Goal: Task Accomplishment & Management: Complete application form

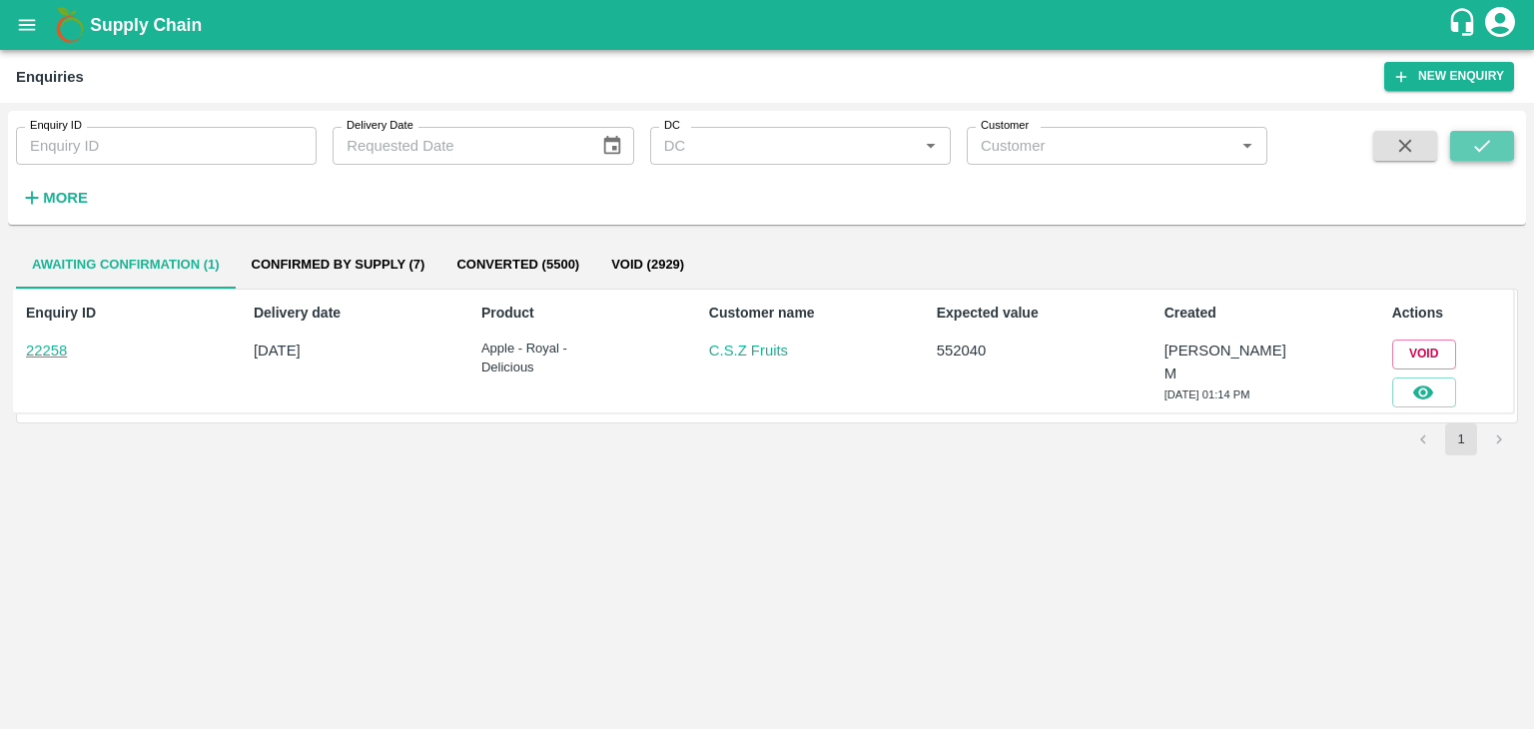
click at [1486, 157] on icon "submit" at bounding box center [1482, 146] width 22 height 22
click at [1443, 381] on button "button" at bounding box center [1425, 393] width 64 height 30
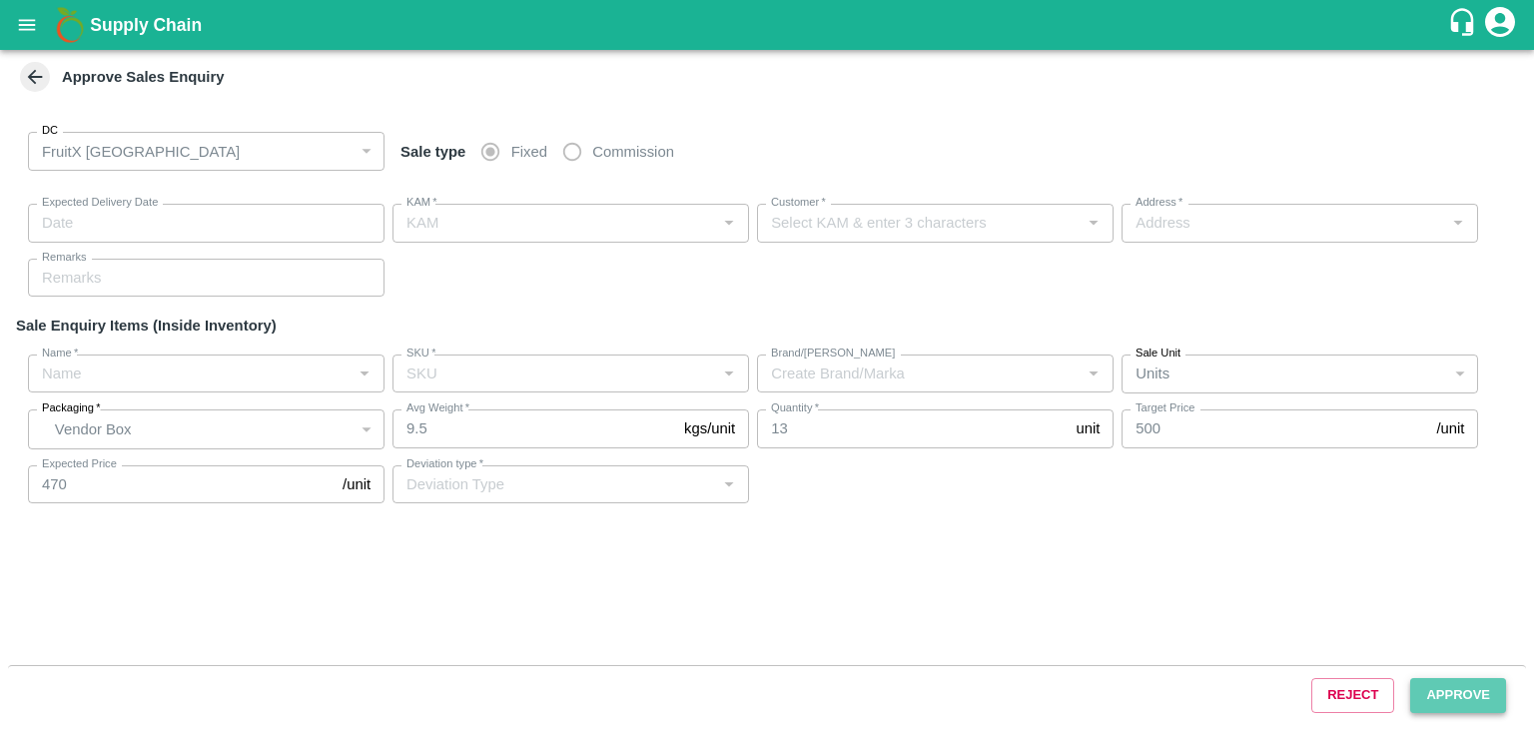
click at [1461, 692] on button "Approve" at bounding box center [1459, 695] width 96 height 35
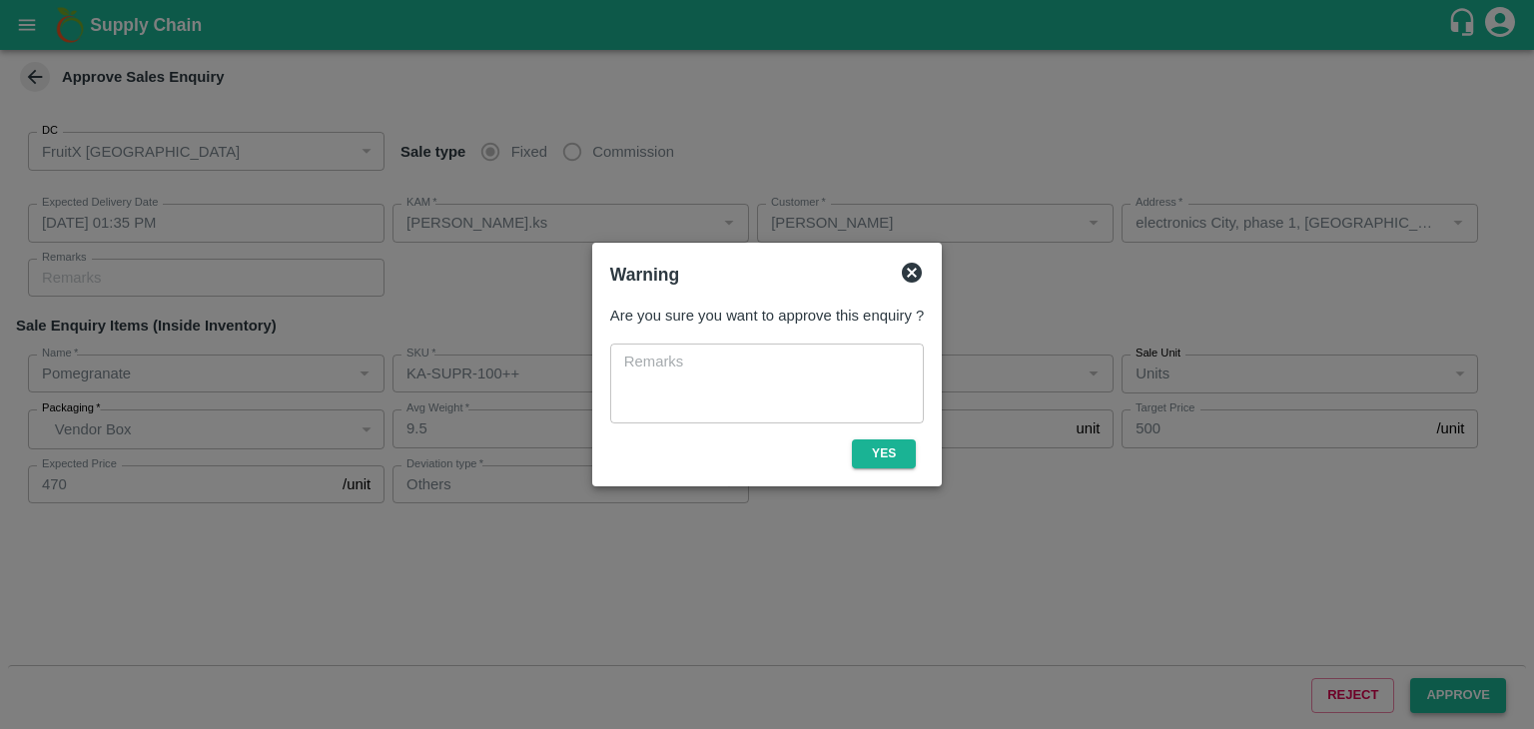
type input "[DATE] 01:35 PM"
type input "[PERSON_NAME].ks"
type input "[PERSON_NAME]"
type input "electronics City, phase 1, [GEOGRAPHIC_DATA], [GEOGRAPHIC_DATA], [GEOGRAPHIC_DA…"
type input "Pomegranate"
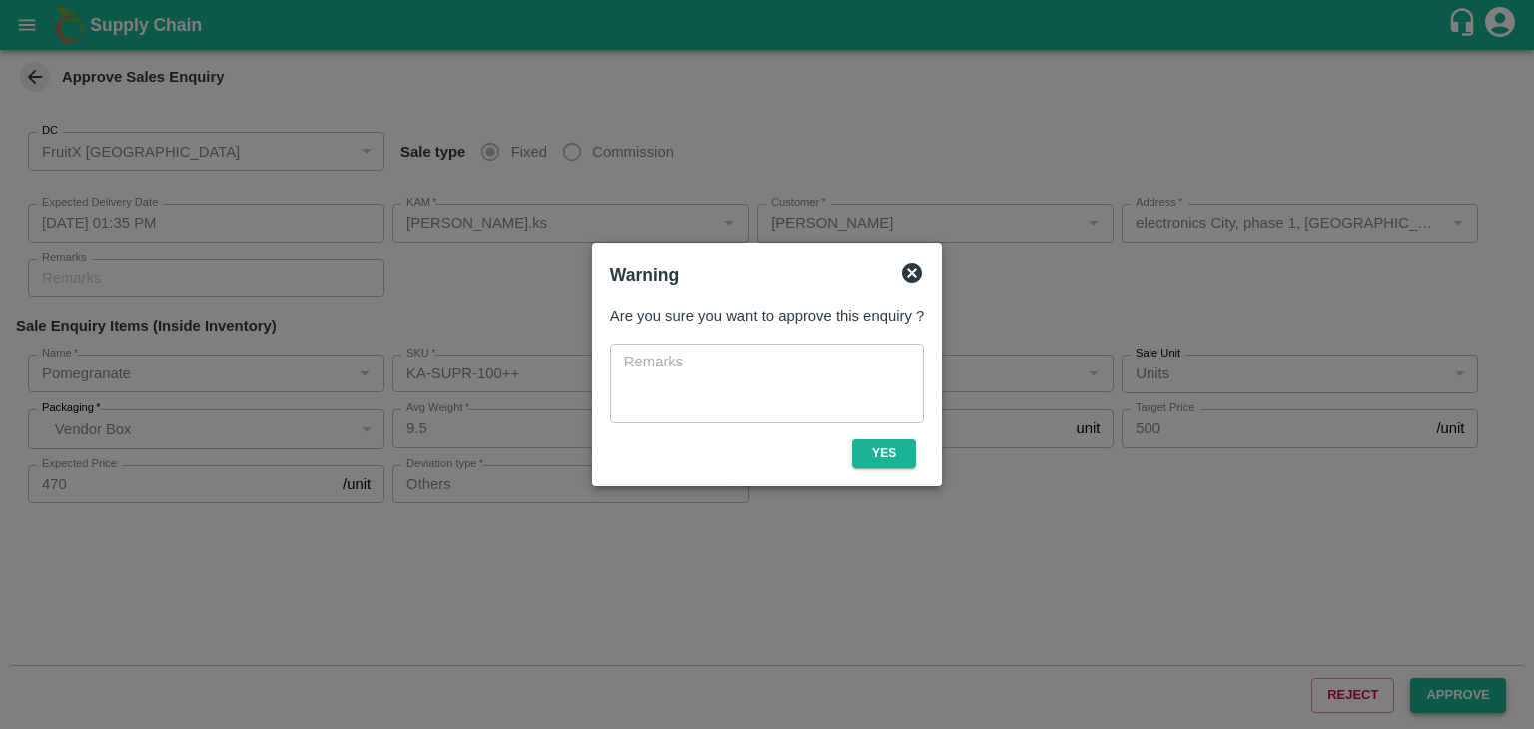
type input "KA-SUPR-100++"
type input "RTK"
type input "Others"
click at [911, 466] on button "Yes" at bounding box center [884, 454] width 64 height 29
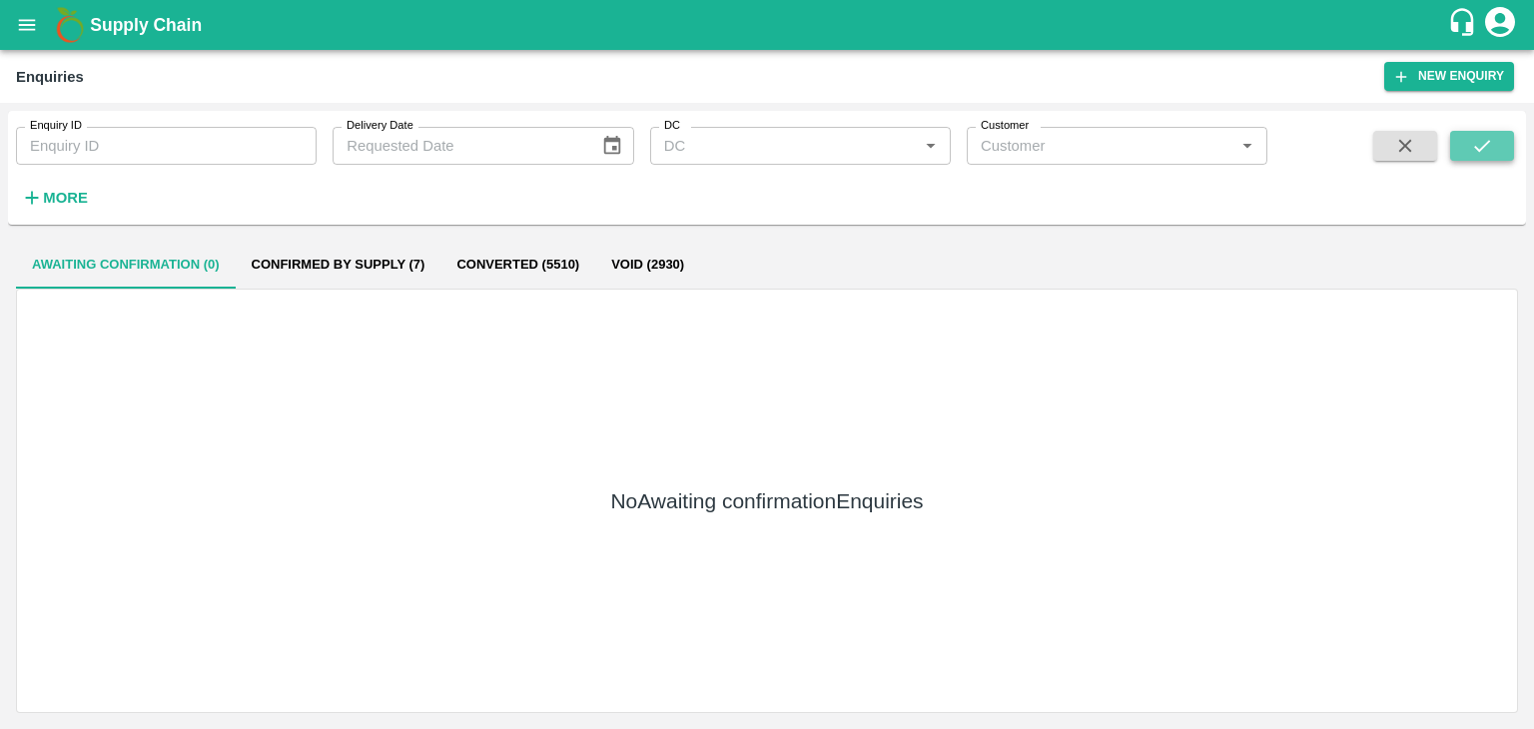
click at [1485, 152] on icon "submit" at bounding box center [1482, 146] width 22 height 22
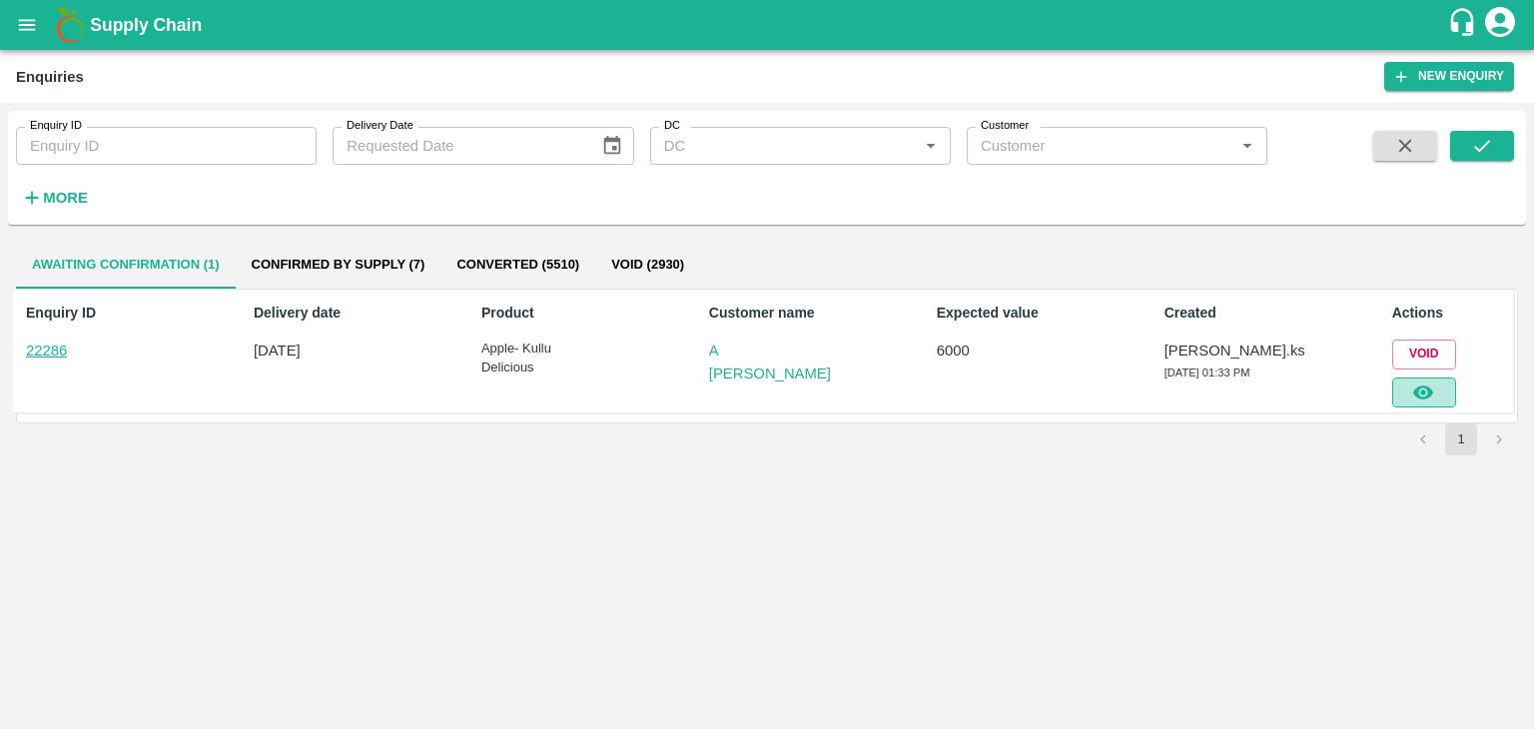
click at [1431, 384] on icon "button" at bounding box center [1424, 393] width 22 height 22
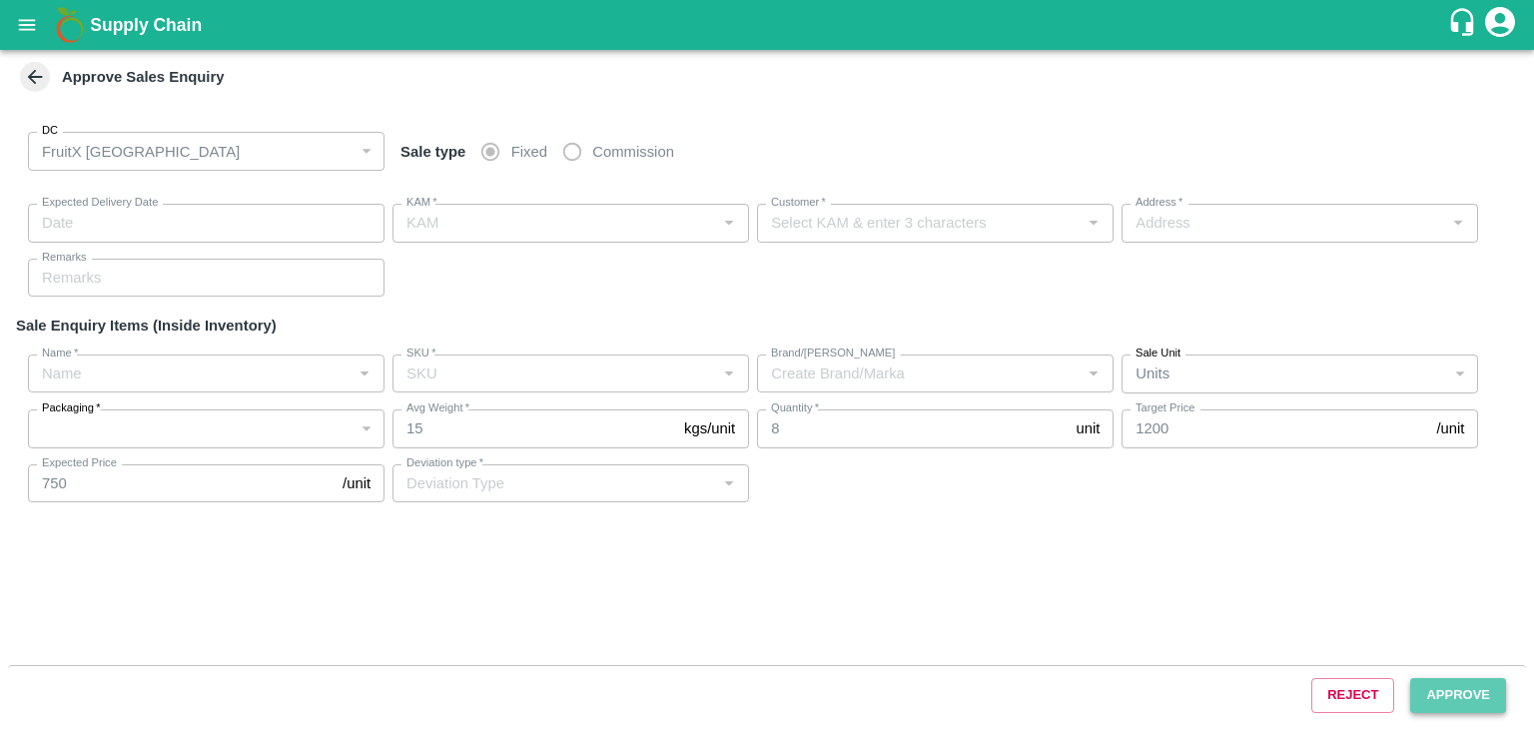
type input "[DATE] 01:45 PM"
type input "[PERSON_NAME].ks"
type input "A [PERSON_NAME]"
type input "FruitX, [GEOGRAPHIC_DATA], [GEOGRAPHIC_DATA] Urban, [GEOGRAPHIC_DATA]"
type input "Apple- Kullu Delicious"
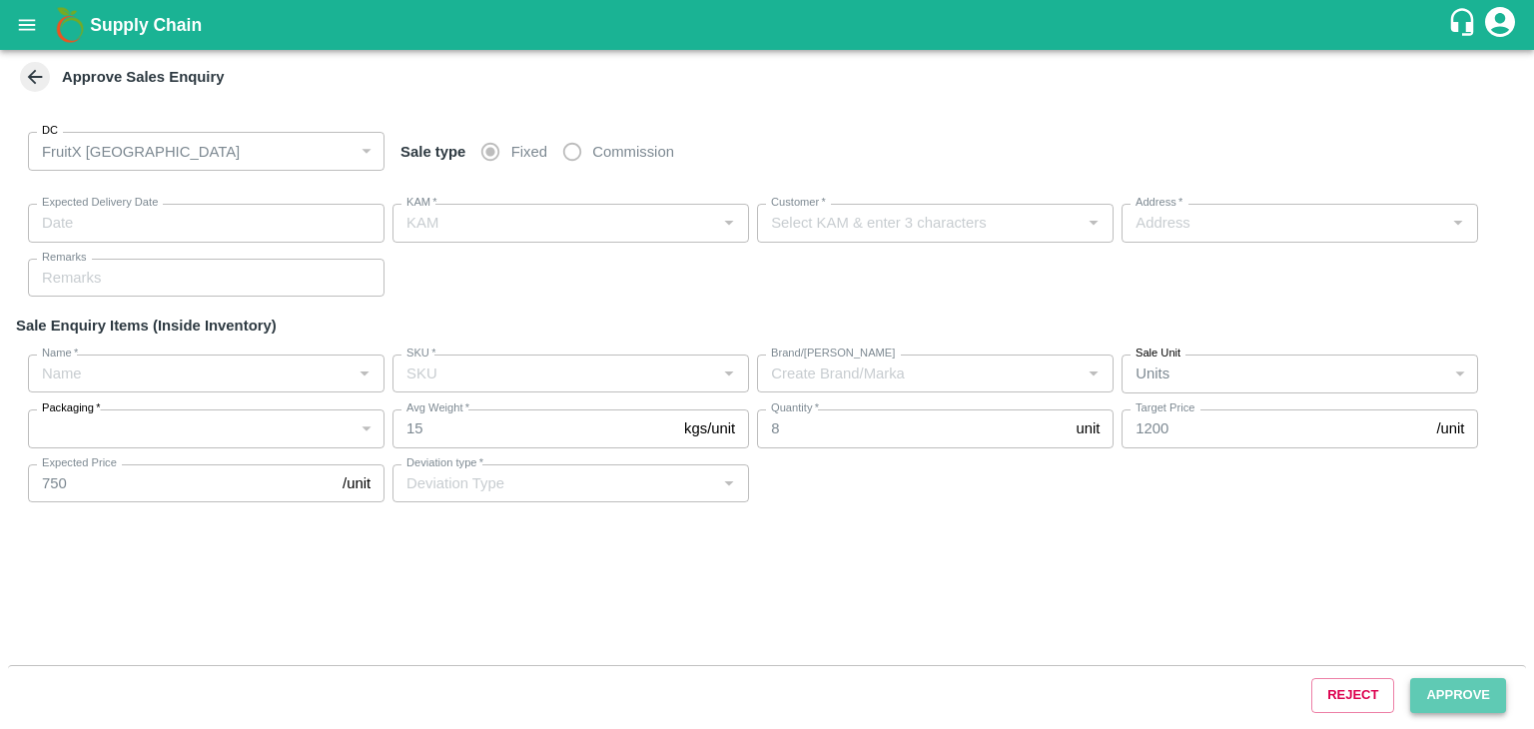
type input "Premium-5 layer"
type input "LP VGK1"
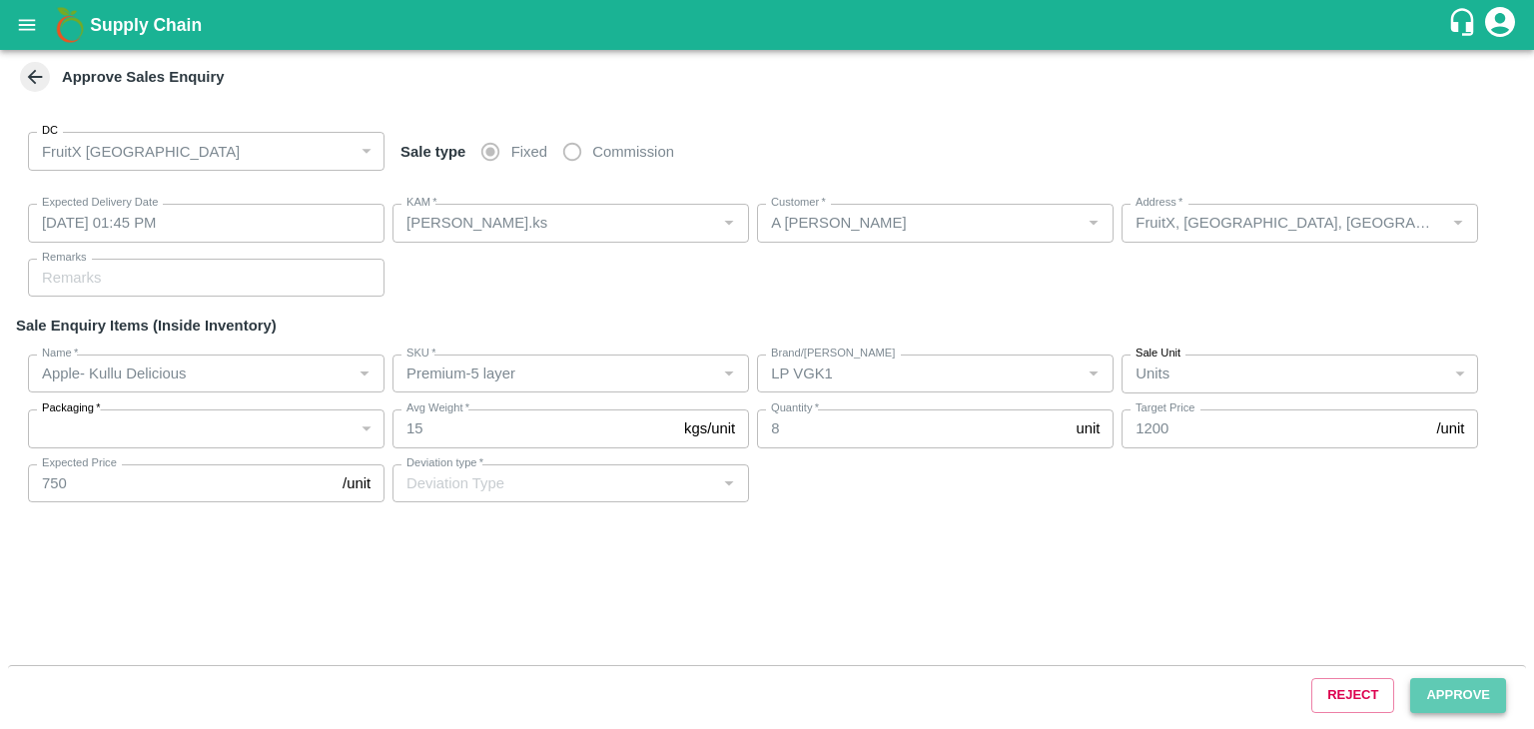
type input "Others"
click at [1441, 689] on button "Approve" at bounding box center [1459, 695] width 96 height 35
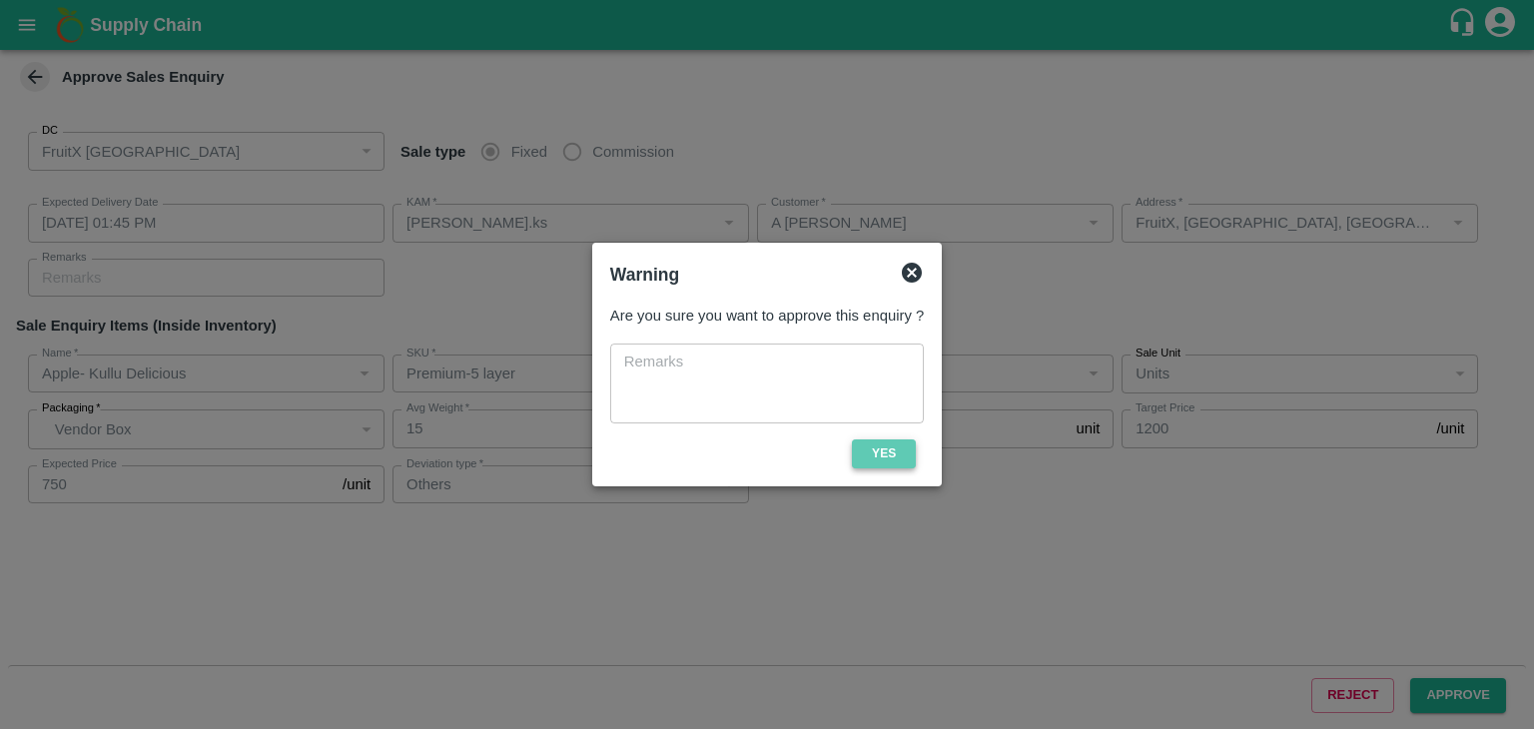
click at [904, 440] on button "Yes" at bounding box center [884, 454] width 64 height 29
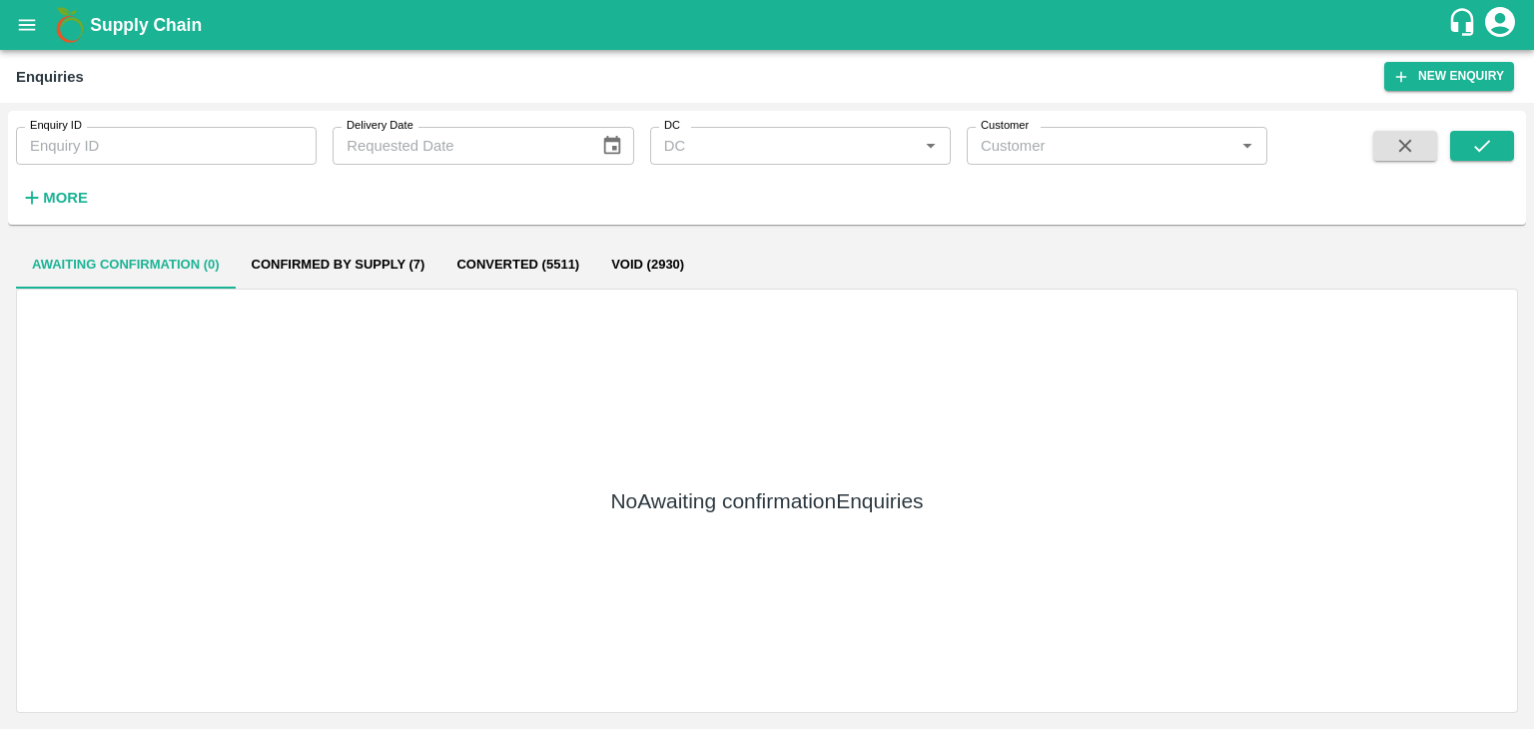
click at [1471, 162] on span at bounding box center [1482, 172] width 64 height 82
click at [1481, 137] on icon "submit" at bounding box center [1482, 146] width 22 height 22
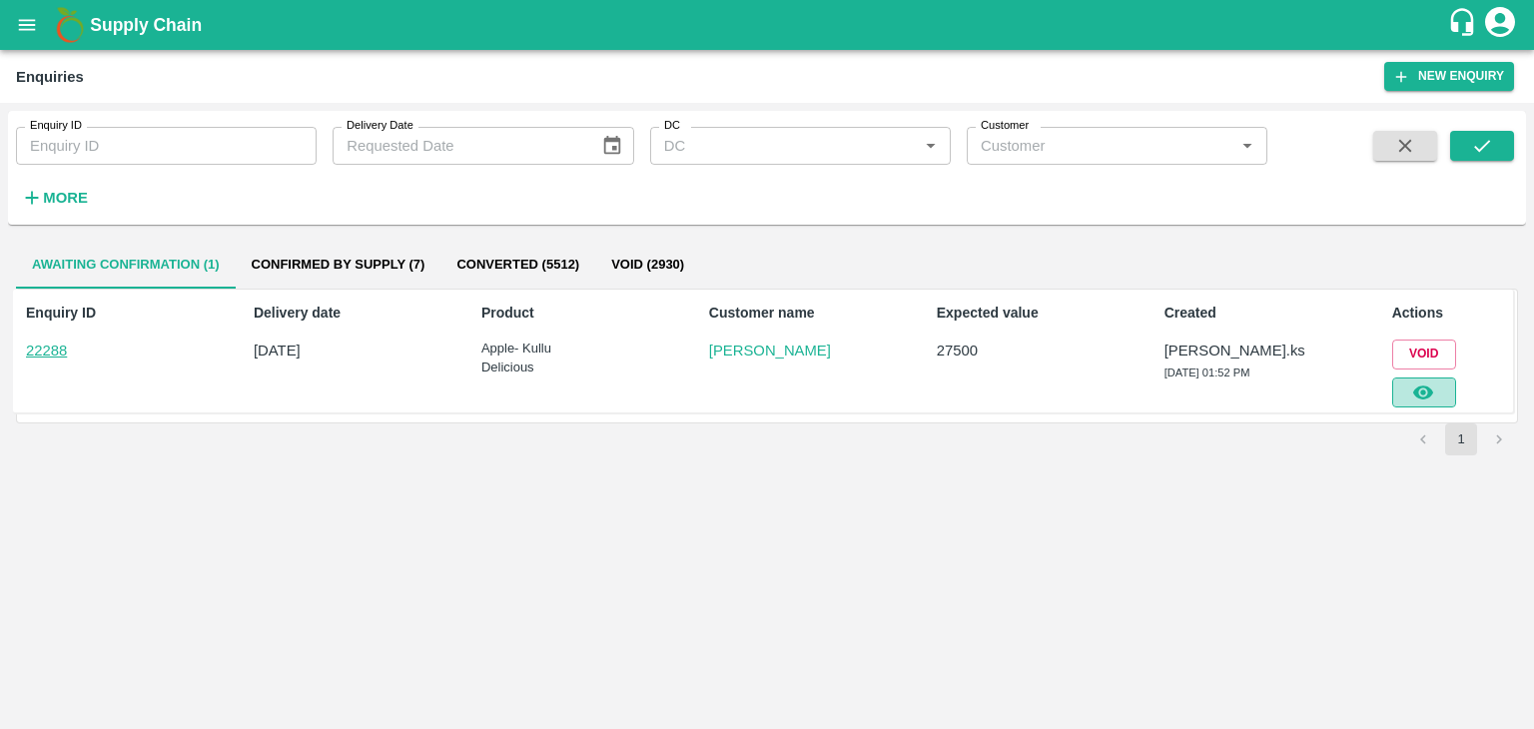
click at [1442, 391] on button "button" at bounding box center [1425, 393] width 64 height 30
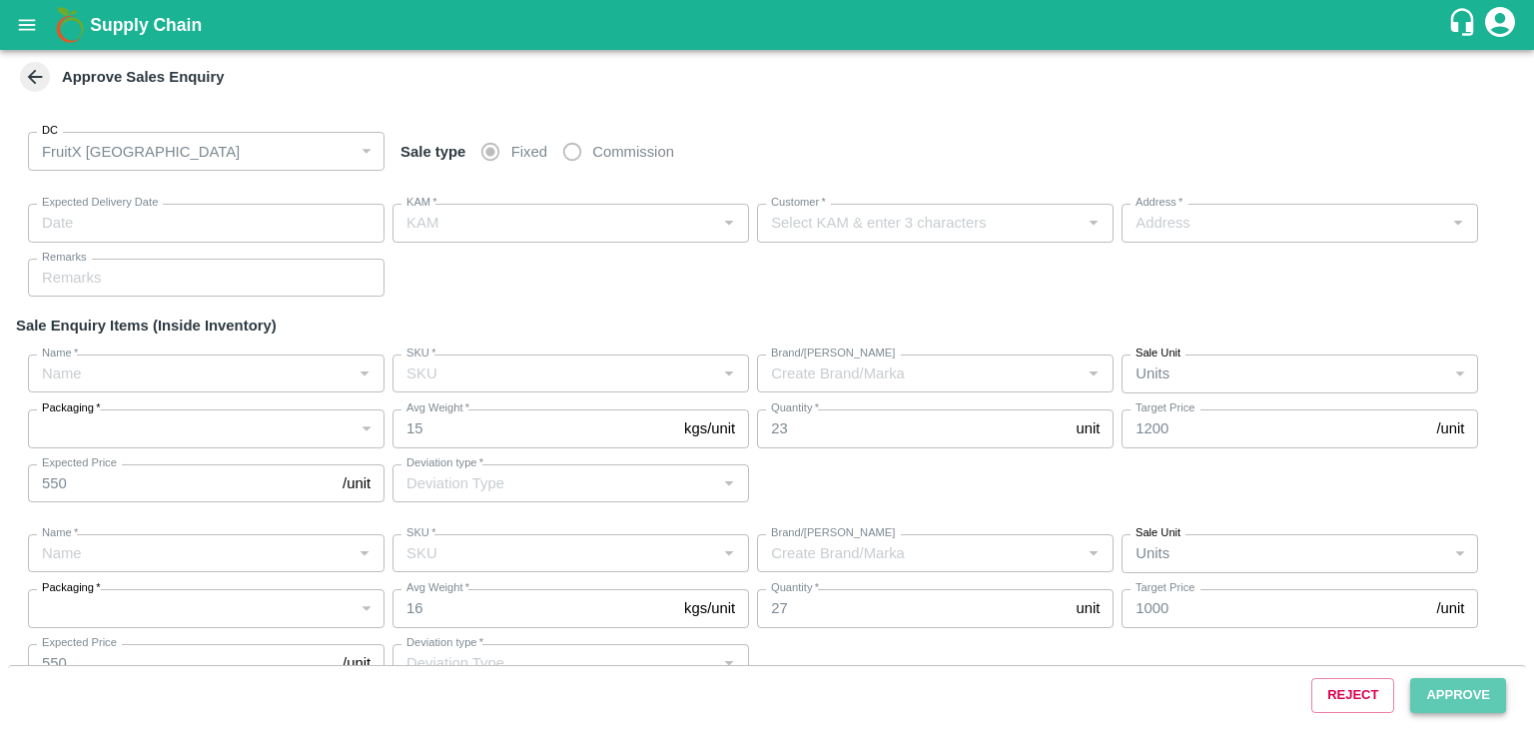
type input "[DATE] 01:55 PM"
type input "[PERSON_NAME].ks"
type input "[PERSON_NAME]"
type input "I53 huskur 560100, [GEOGRAPHIC_DATA], [GEOGRAPHIC_DATA] , [GEOGRAPHIC_DATA] ([G…"
type input "Apple- Kullu Delicious"
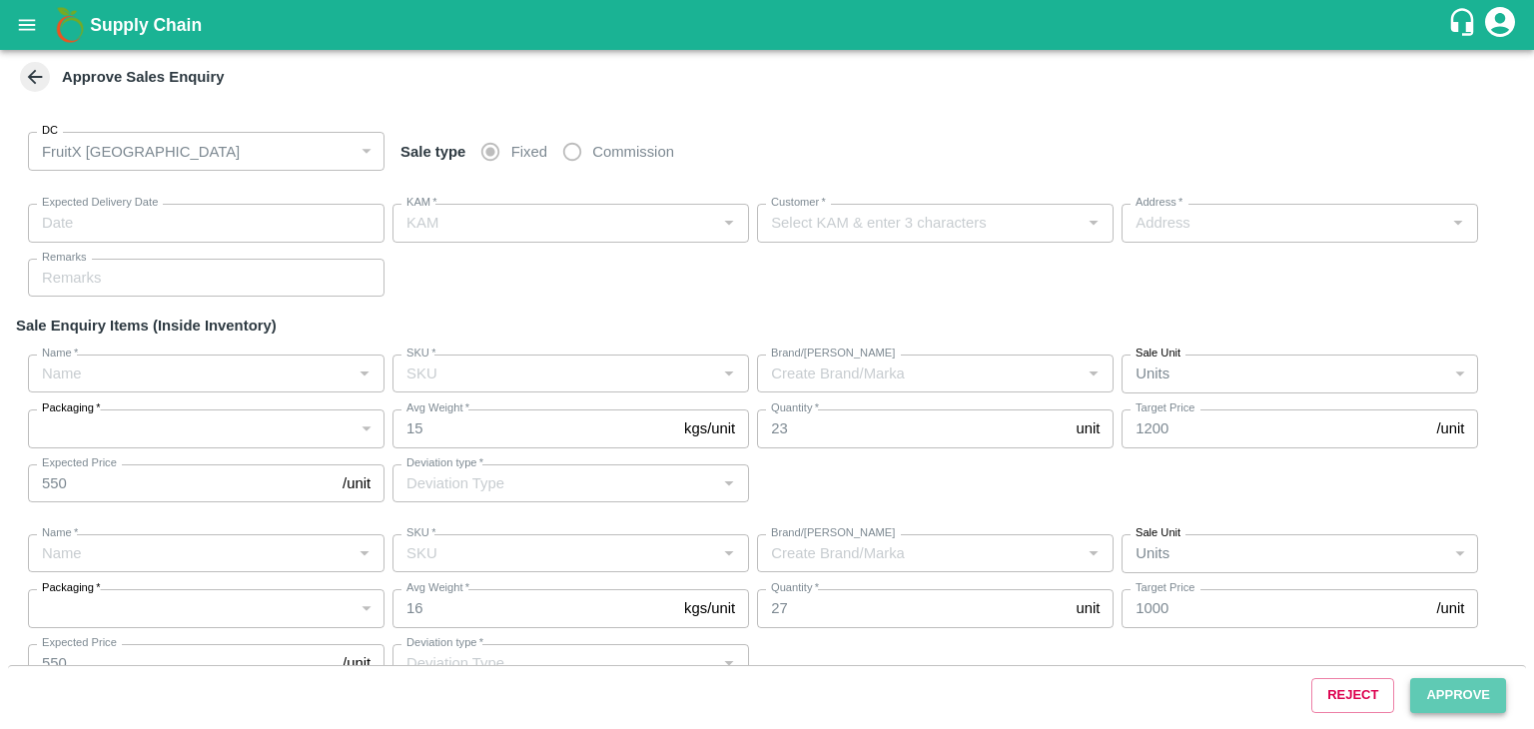
type input "Premium-5 layer"
type input "LP VGK1"
type input "Others"
type input "Apple- Kullu Delicious"
type input "Premium-5 layer"
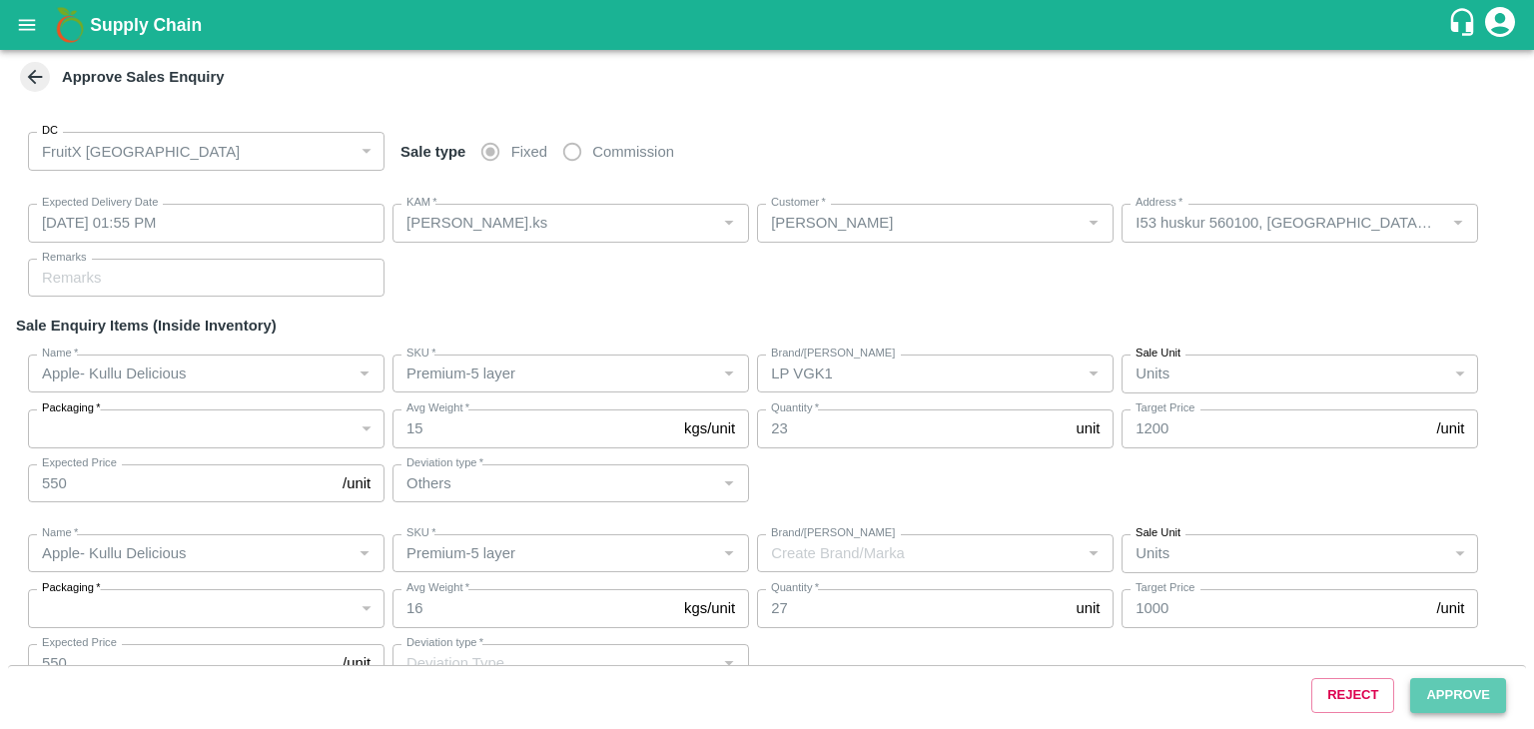
type input "LP VGK3"
type input "Sale"
click at [1436, 698] on button "Approve" at bounding box center [1459, 695] width 96 height 35
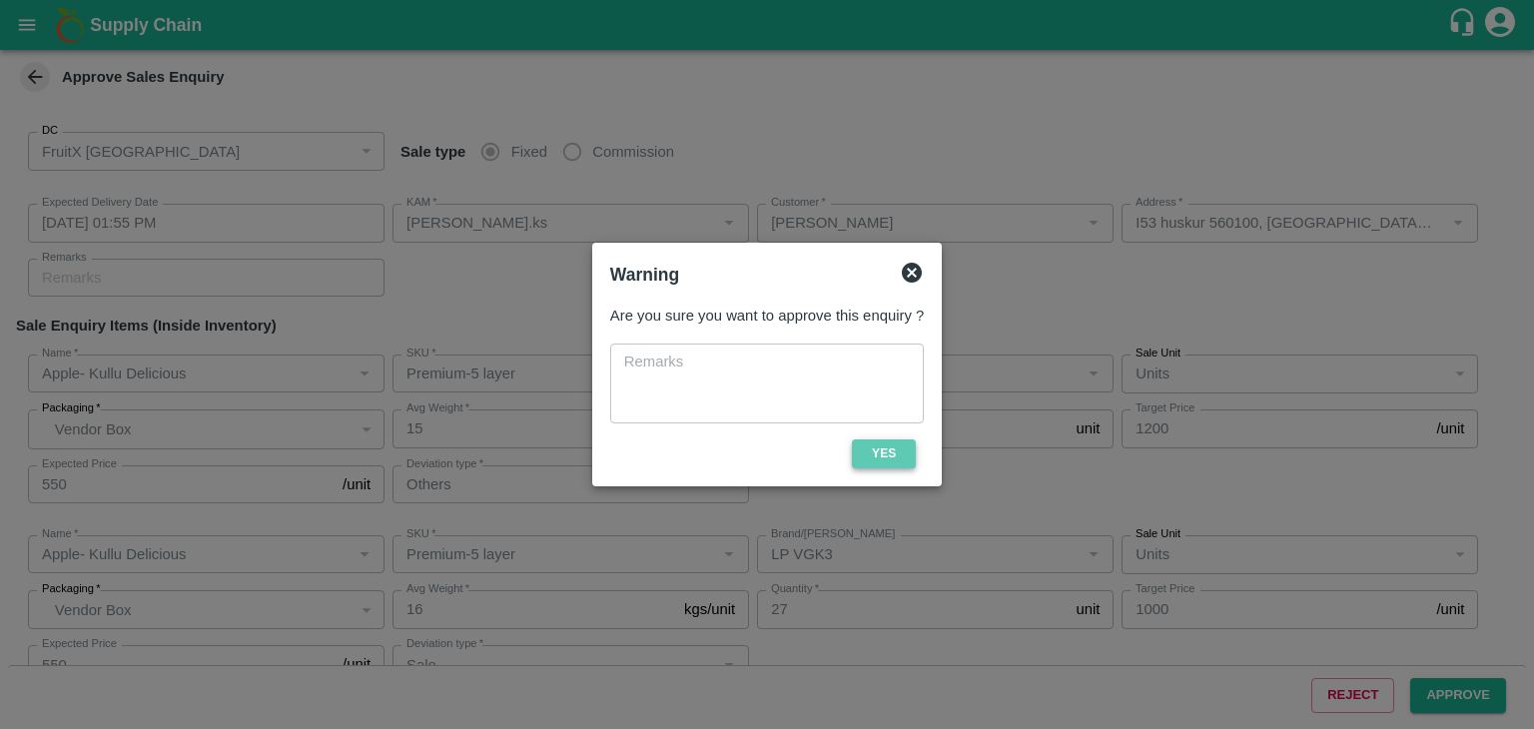
click at [885, 468] on button "Yes" at bounding box center [884, 454] width 64 height 29
